Goal: Task Accomplishment & Management: Complete application form

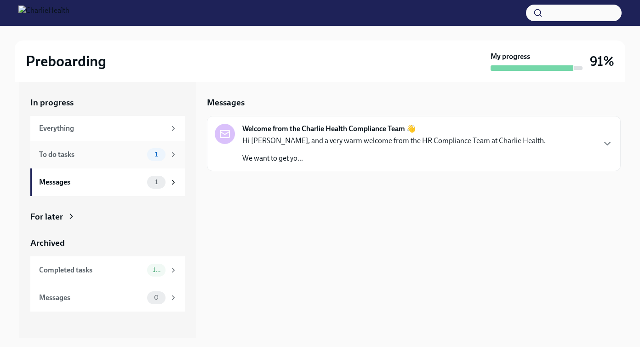
click at [149, 152] on span "1" at bounding box center [156, 154] width 14 height 7
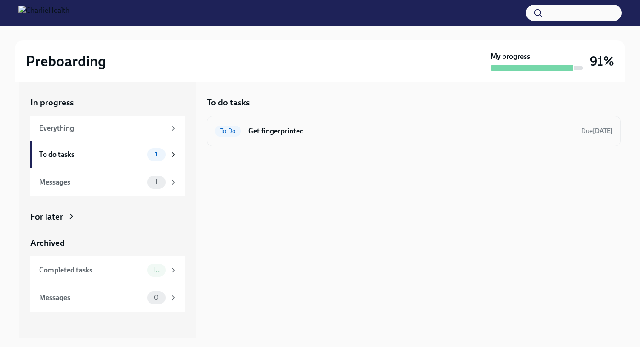
click at [368, 129] on h6 "Get fingerprinted" at bounding box center [411, 131] width 326 height 10
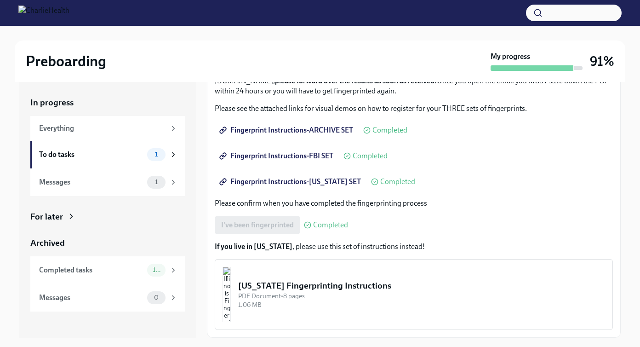
scroll to position [17, 0]
